Goal: Transaction & Acquisition: Obtain resource

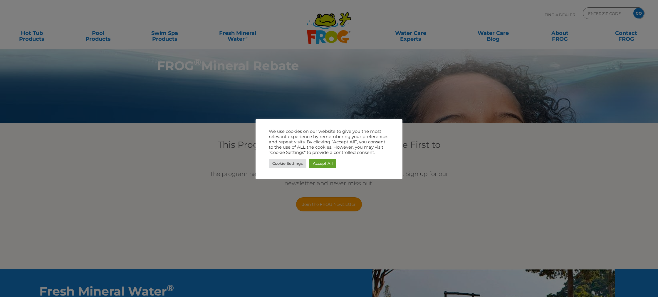
click at [135, 205] on div at bounding box center [329, 148] width 658 height 297
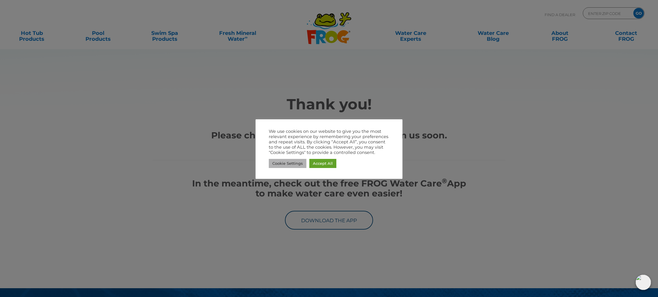
click at [287, 164] on link "Cookie Settings" at bounding box center [288, 163] width 38 height 9
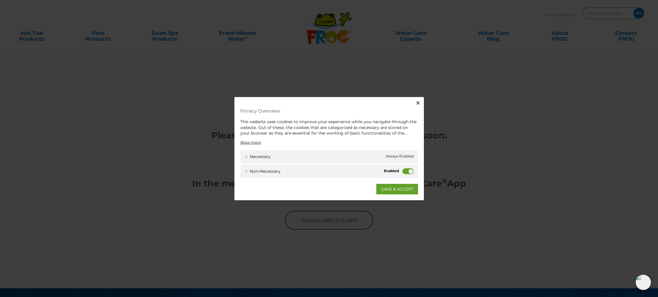
click at [159, 135] on div "Close Privacy Overview This website uses cookies to improve your experience whi…" at bounding box center [329, 148] width 658 height 297
